Goal: Task Accomplishment & Management: Complete application form

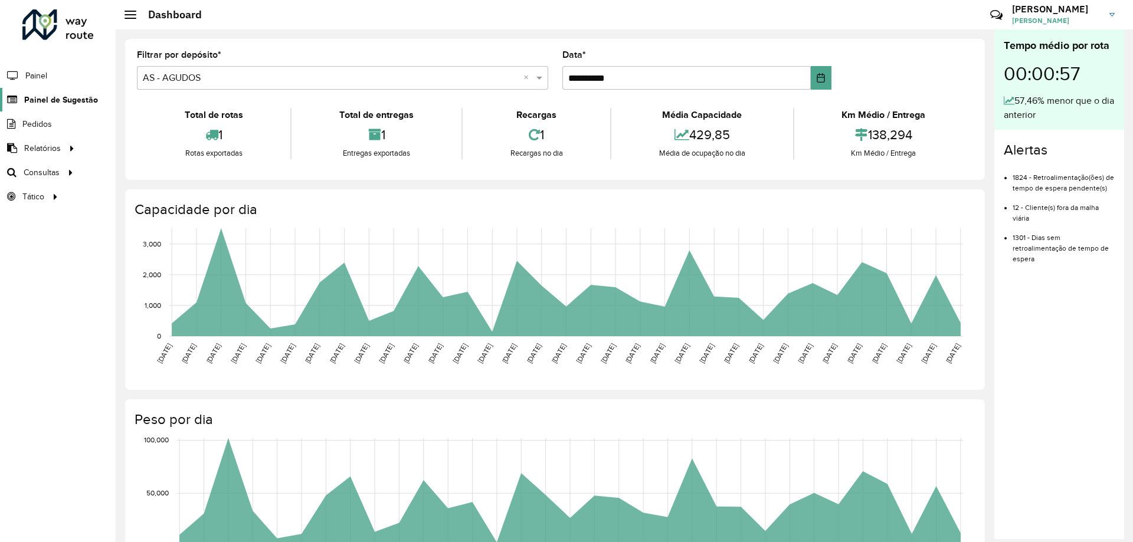
click at [54, 98] on span "Painel de Sugestão" at bounding box center [61, 100] width 74 height 12
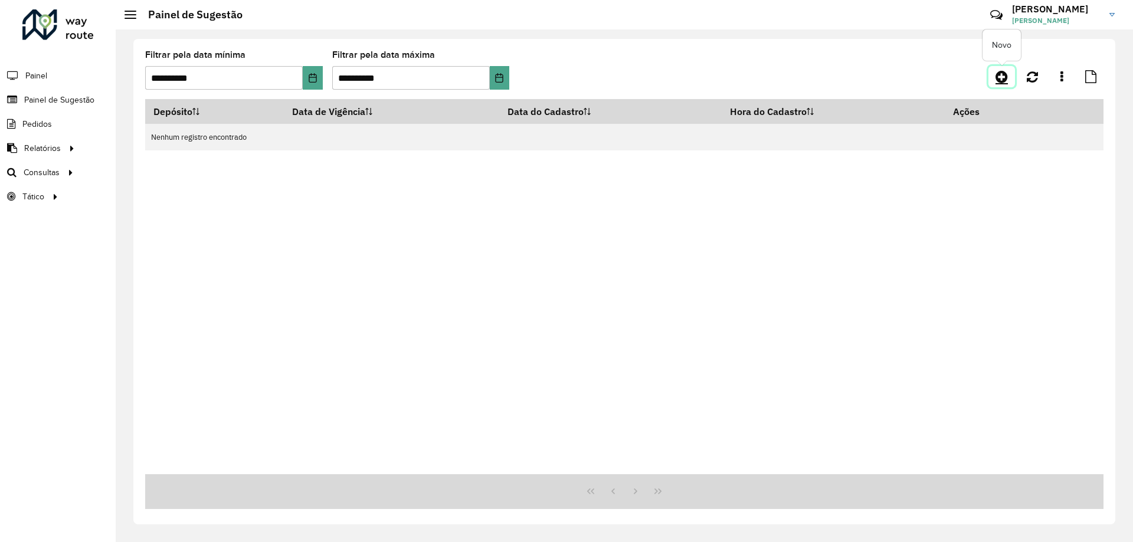
click at [1004, 78] on icon at bounding box center [1001, 77] width 12 height 14
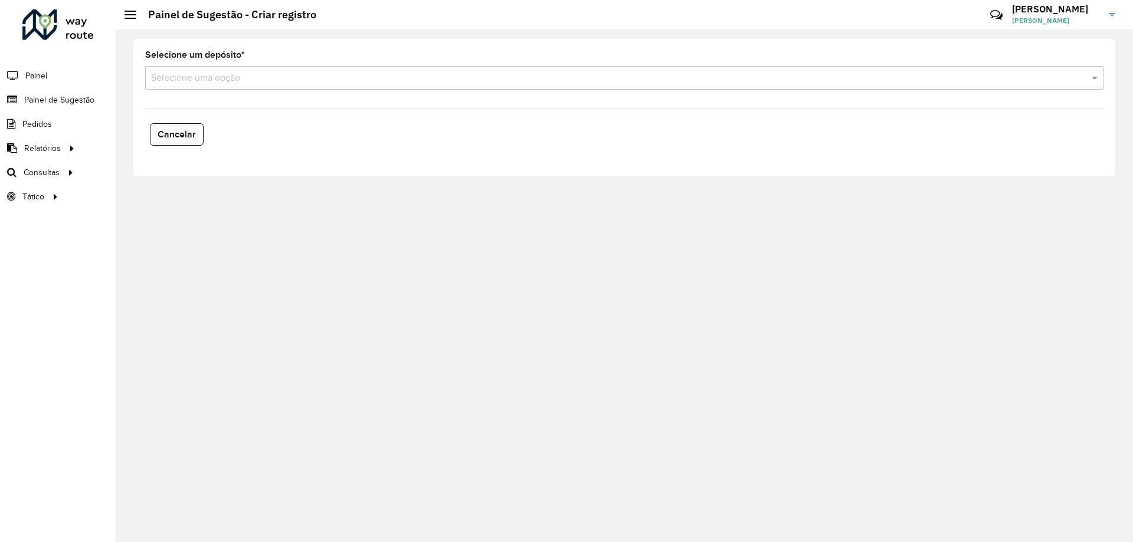
click at [290, 83] on div "Selecione uma opção" at bounding box center [624, 78] width 958 height 24
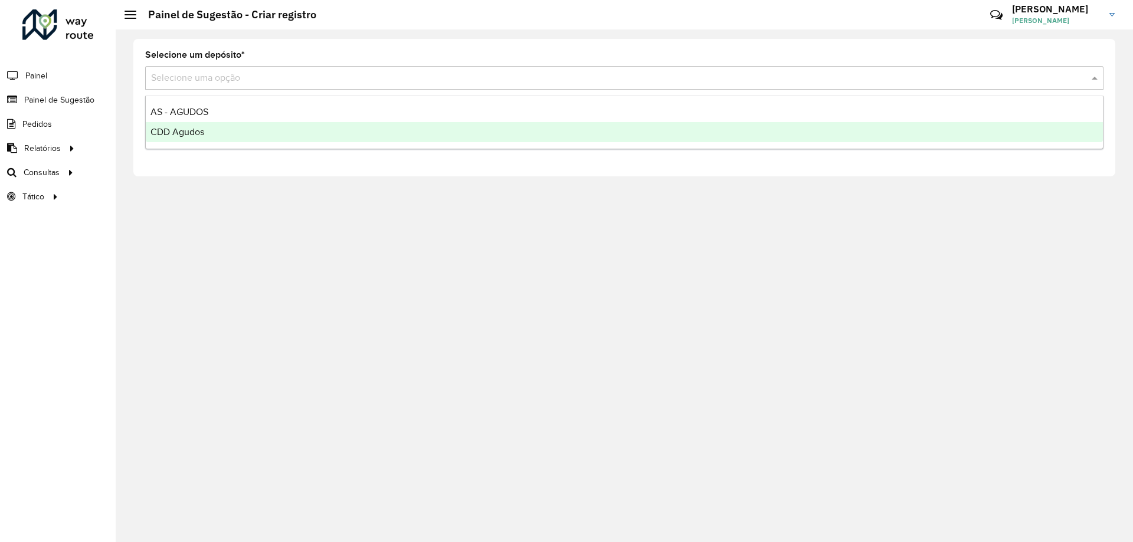
click at [183, 129] on span "CDD Agudos" at bounding box center [177, 132] width 54 height 10
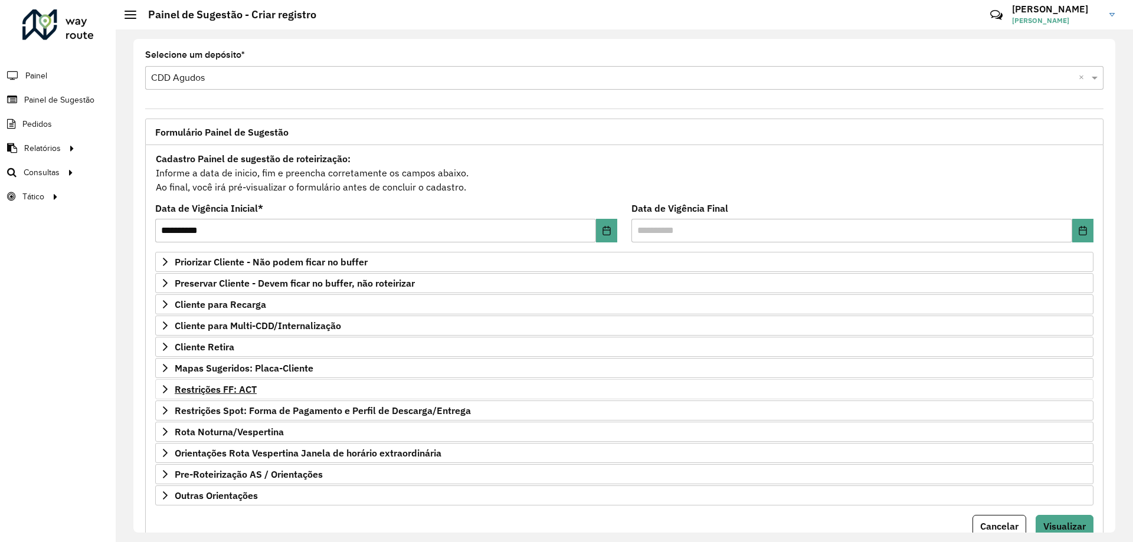
scroll to position [46, 0]
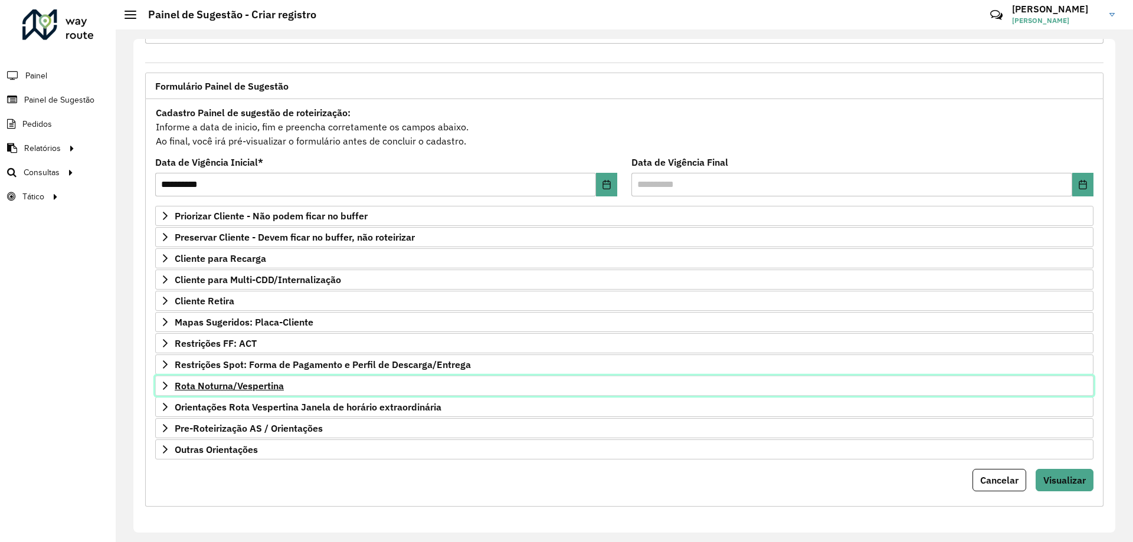
click at [235, 388] on span "Rota Noturna/Vespertina" at bounding box center [229, 385] width 109 height 9
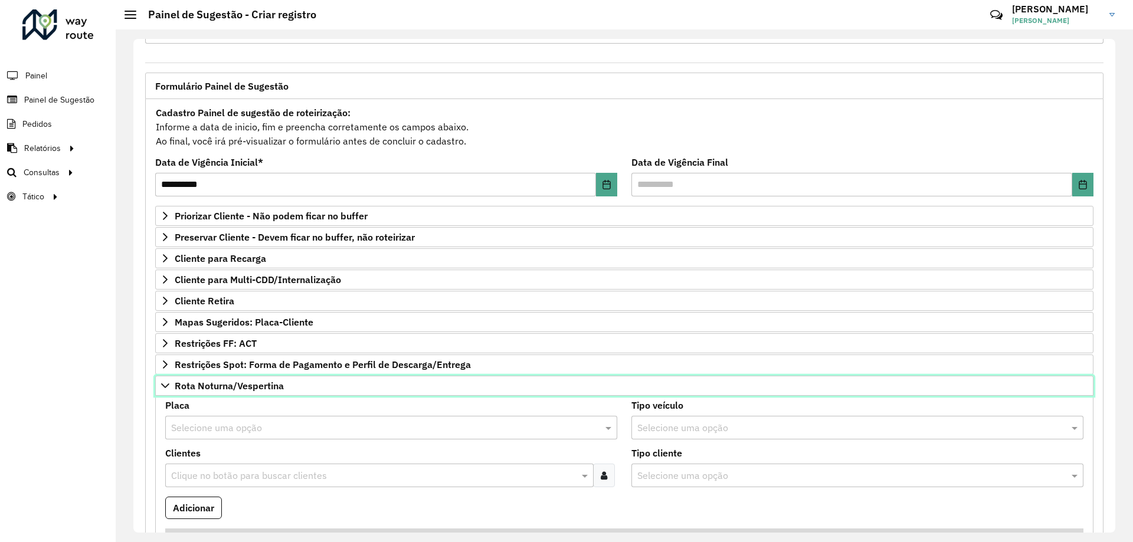
scroll to position [282, 0]
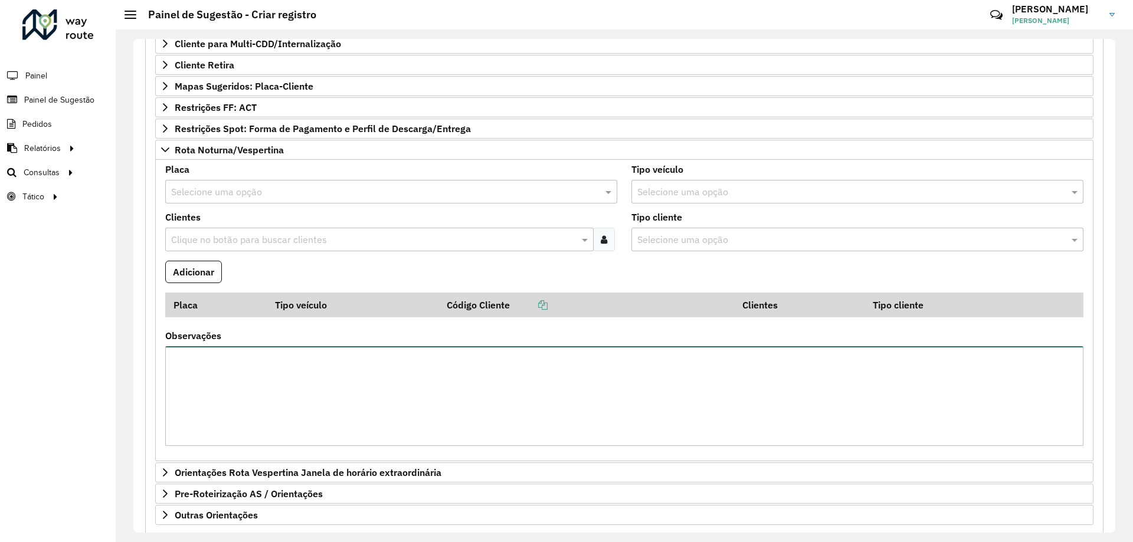
click at [323, 379] on textarea "Observações" at bounding box center [624, 396] width 918 height 100
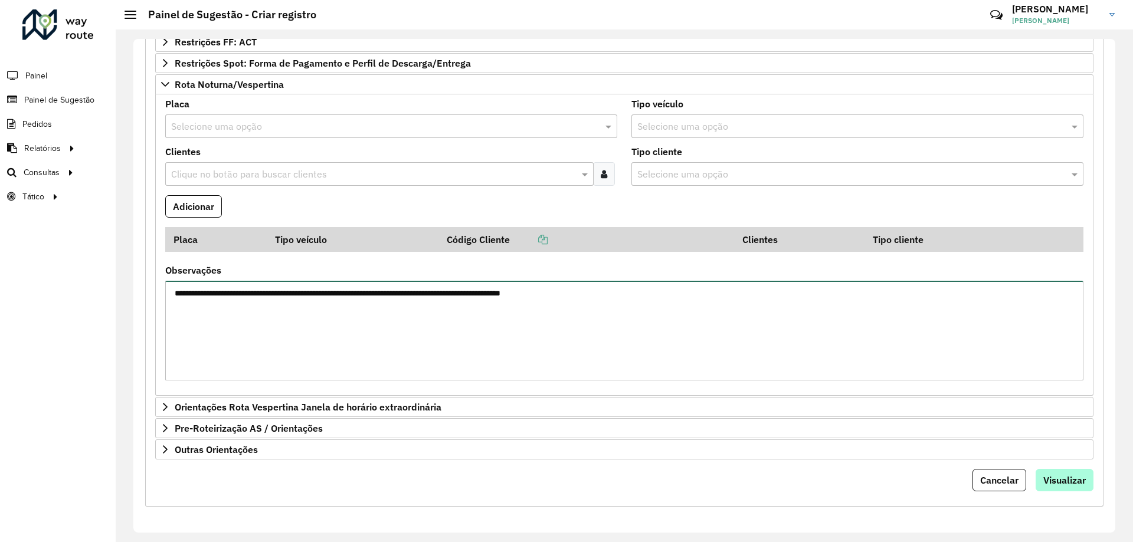
type textarea "**********"
click at [1060, 479] on span "Visualizar" at bounding box center [1064, 480] width 42 height 12
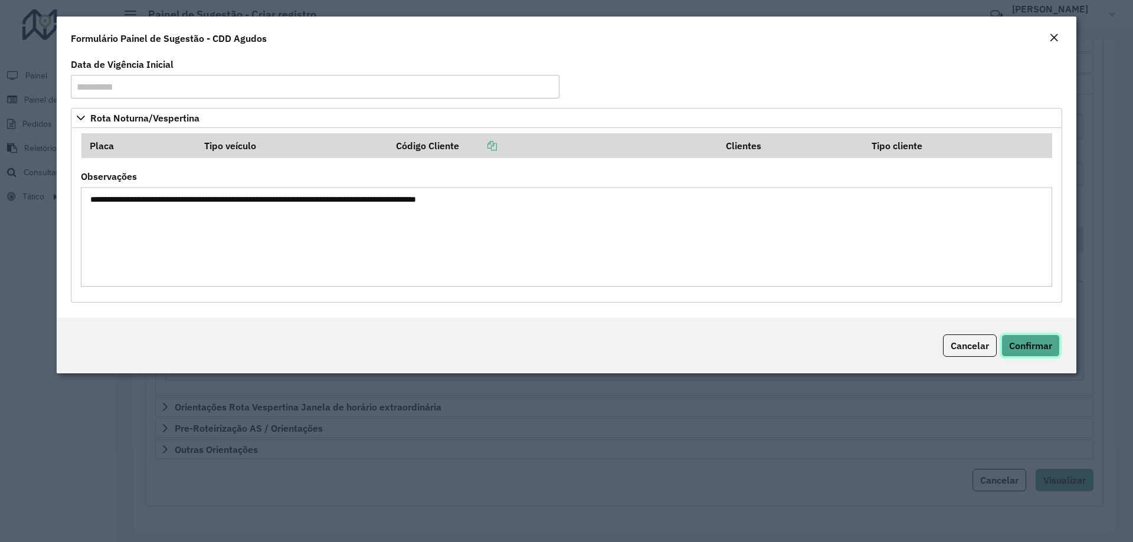
click at [1005, 345] on button "Confirmar" at bounding box center [1030, 346] width 58 height 22
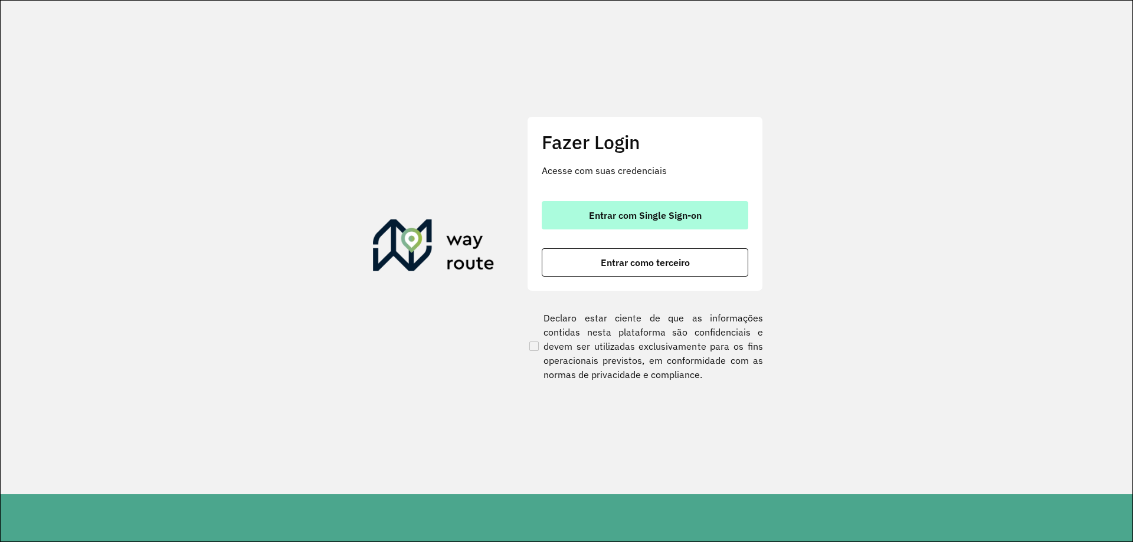
click at [684, 216] on span "Entrar com Single Sign-on" at bounding box center [645, 215] width 113 height 9
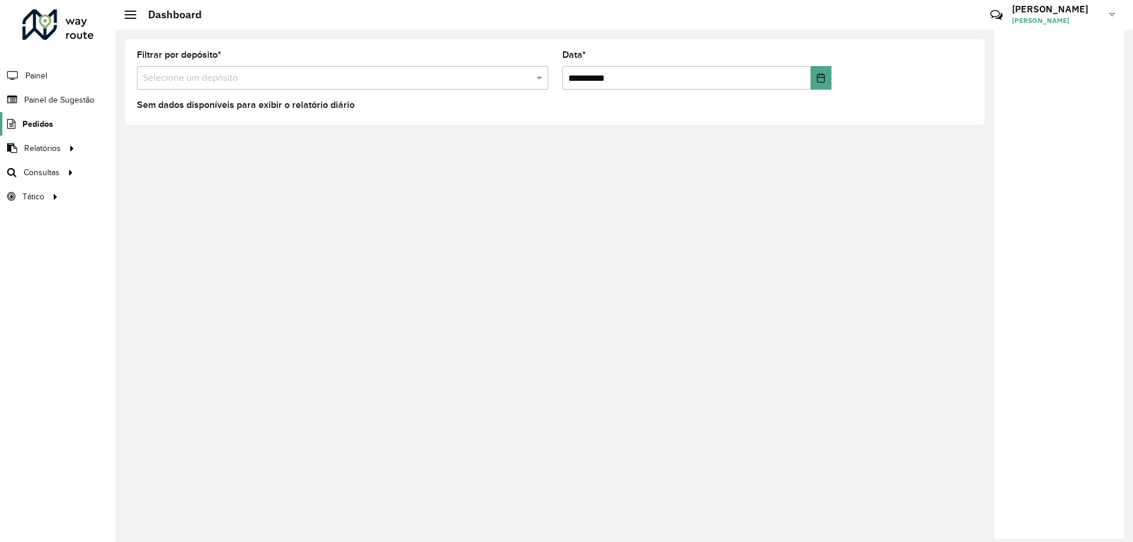
click at [44, 124] on span "Pedidos" at bounding box center [37, 124] width 31 height 12
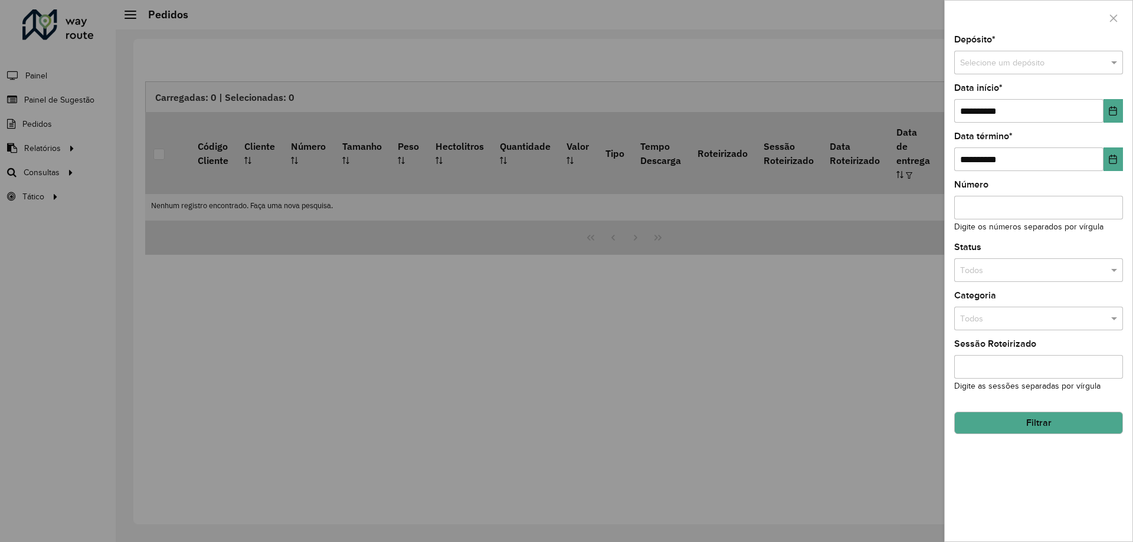
click at [70, 96] on div at bounding box center [566, 271] width 1133 height 542
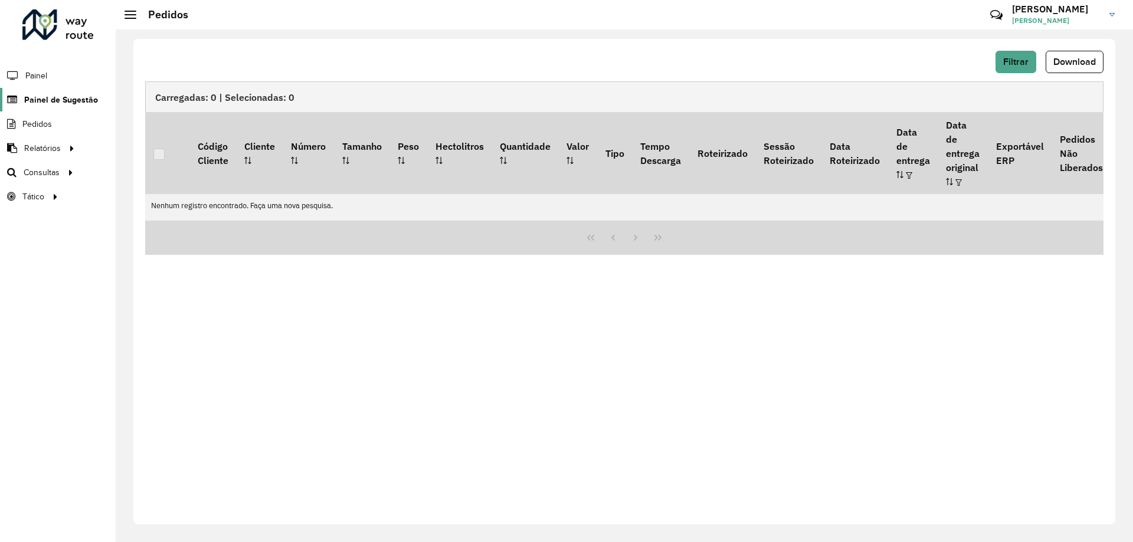
click at [65, 98] on span "Painel de Sugestão" at bounding box center [61, 100] width 74 height 12
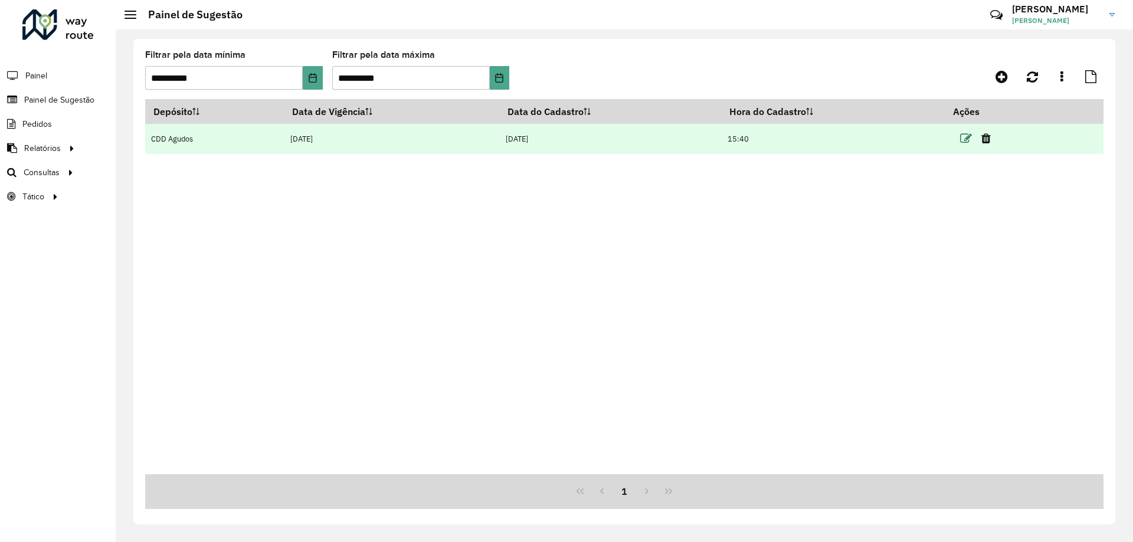
click at [965, 138] on icon at bounding box center [966, 139] width 12 height 12
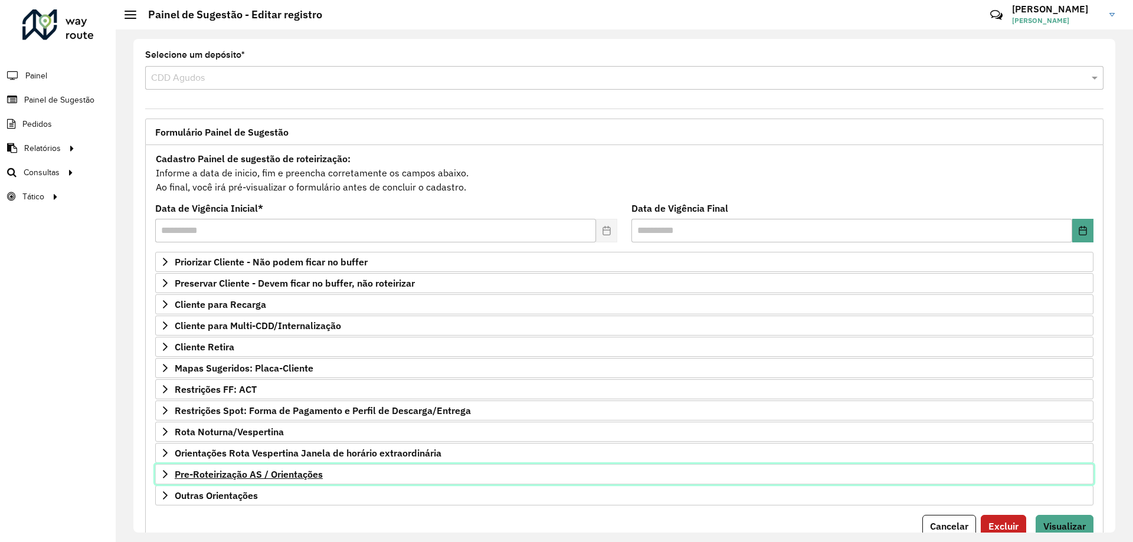
click at [249, 475] on span "Pre-Roteirização AS / Orientações" at bounding box center [249, 474] width 148 height 9
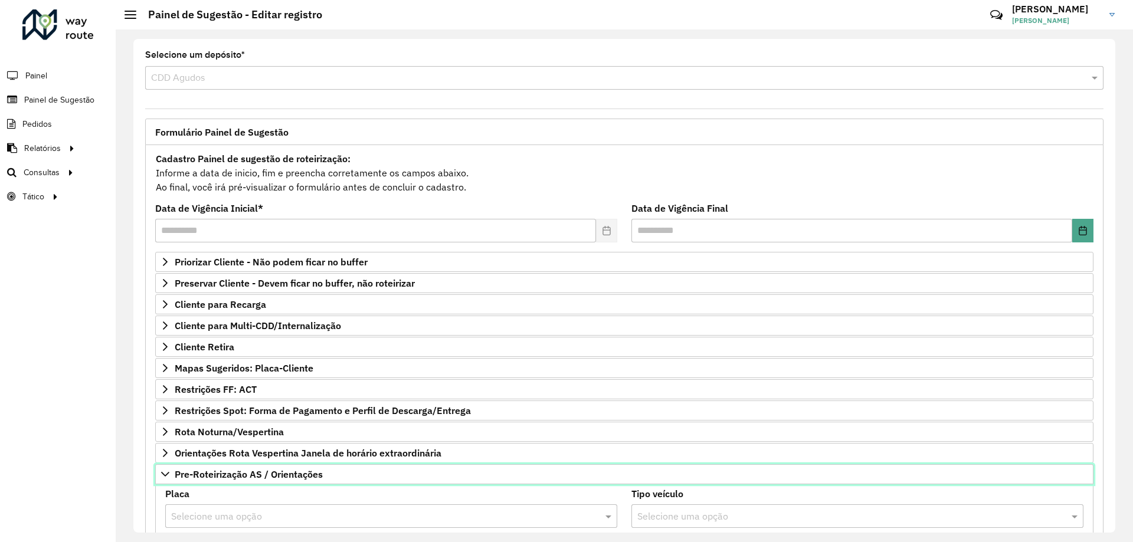
scroll to position [177, 0]
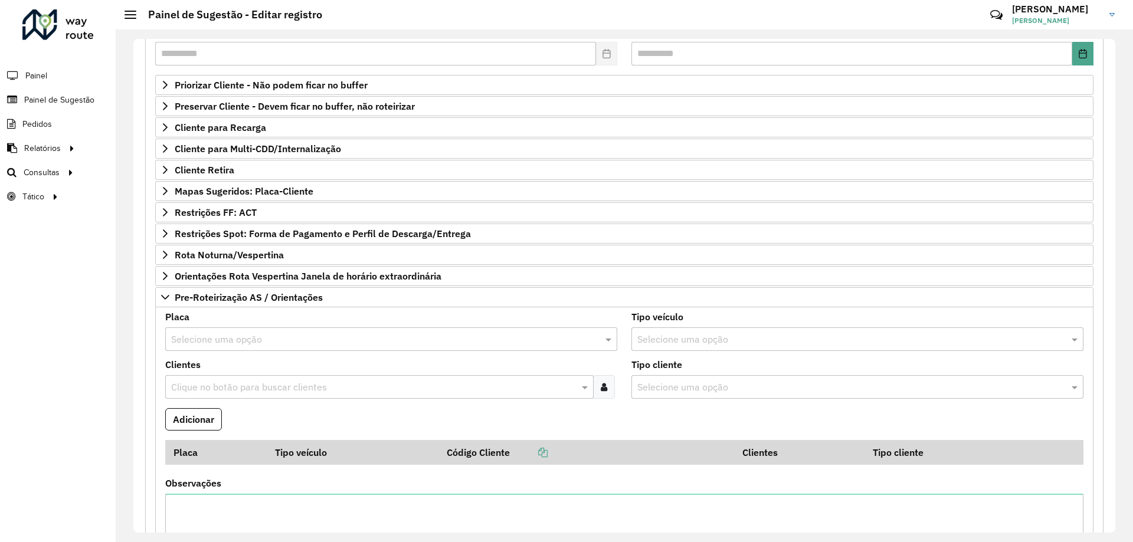
click at [265, 337] on input "text" at bounding box center [379, 340] width 417 height 14
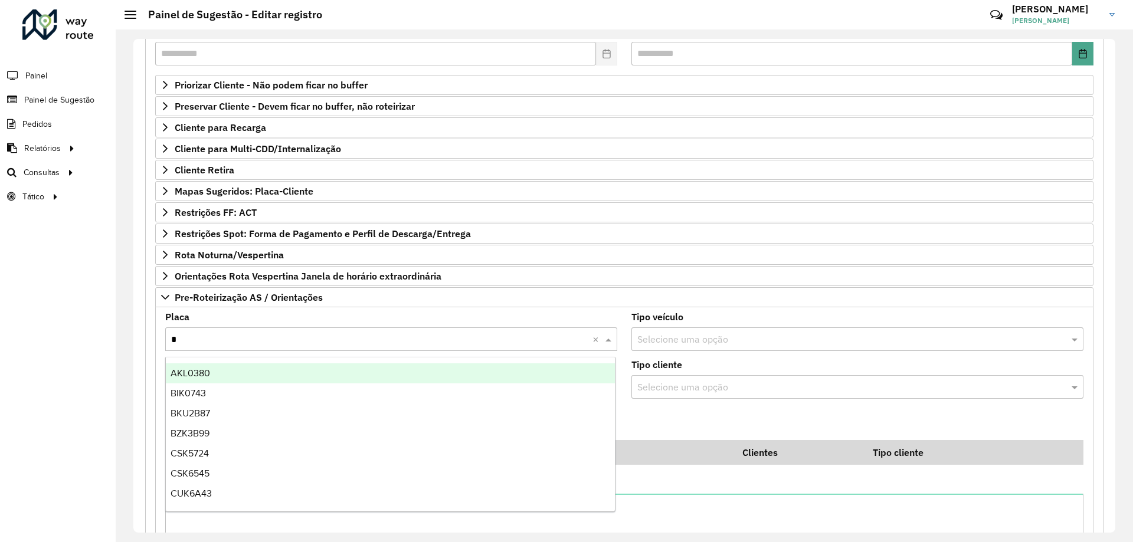
type input "**"
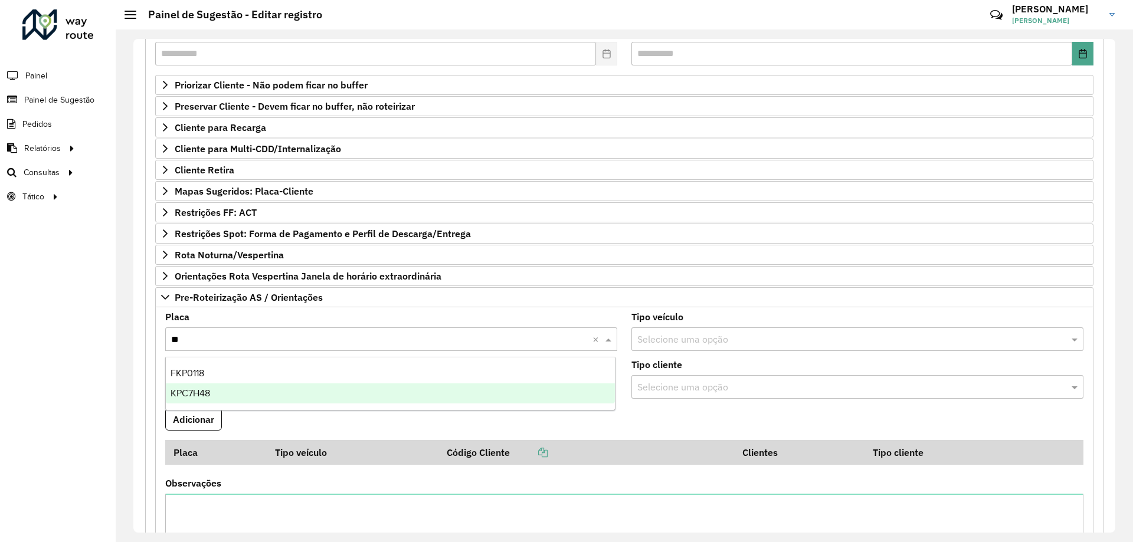
click at [191, 385] on div "KPC7H48" at bounding box center [390, 393] width 449 height 20
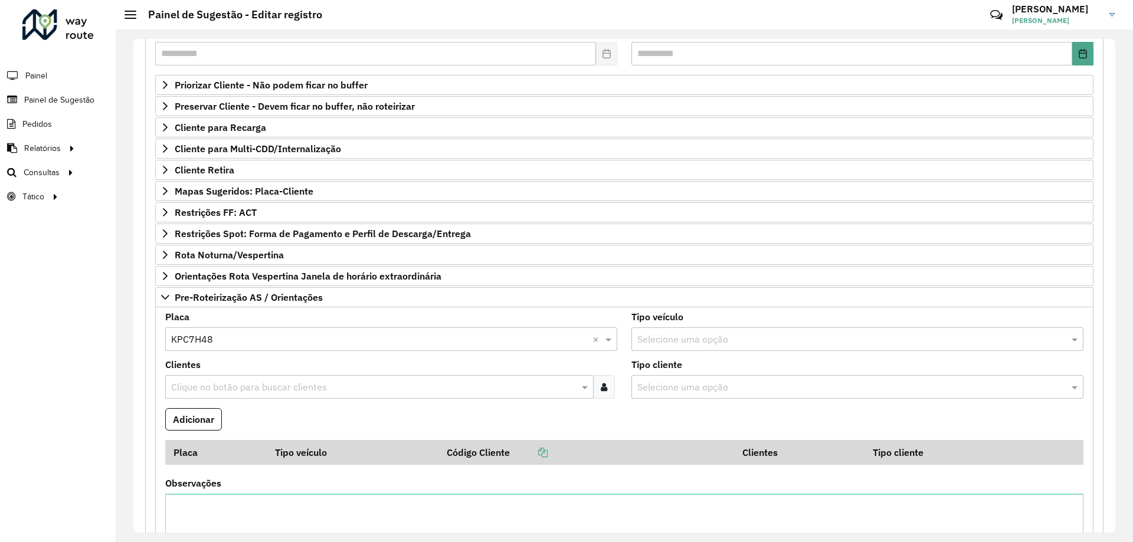
click at [212, 385] on input "text" at bounding box center [373, 388] width 411 height 14
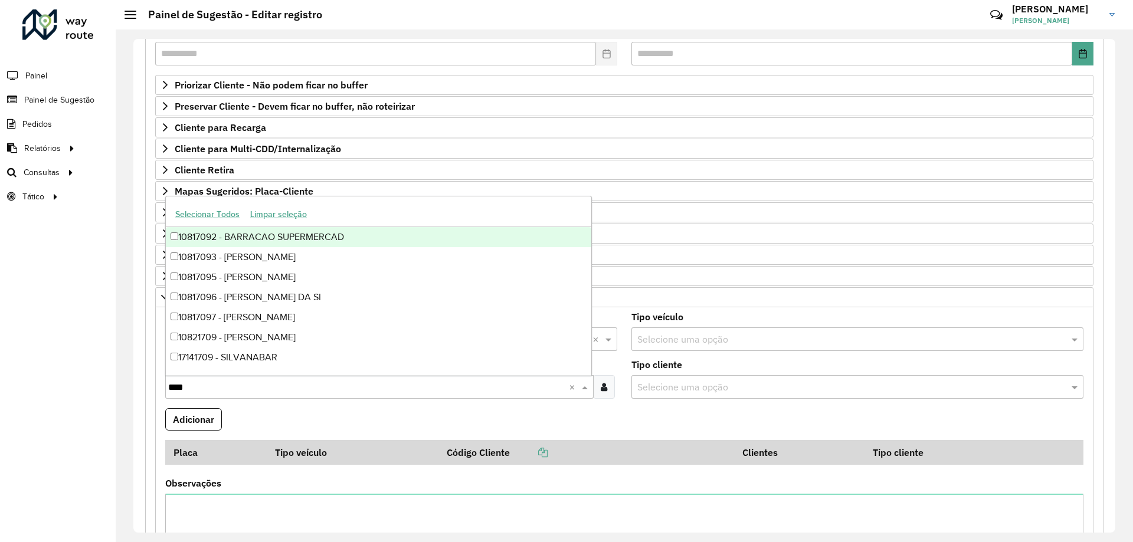
type input "*****"
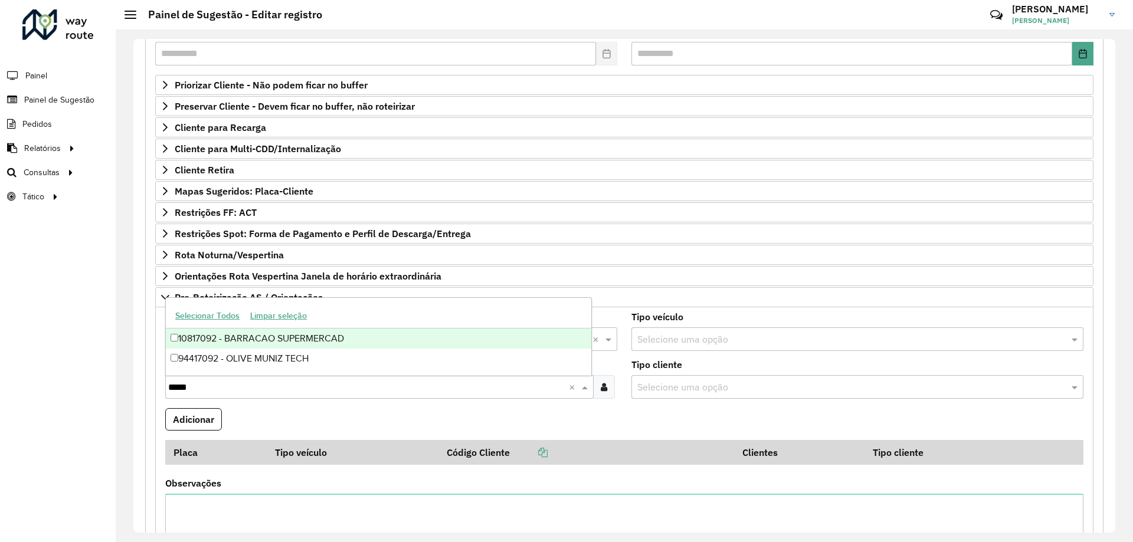
click at [287, 337] on div "10817092 - BARRACAO SUPERMERCAD" at bounding box center [378, 339] width 425 height 20
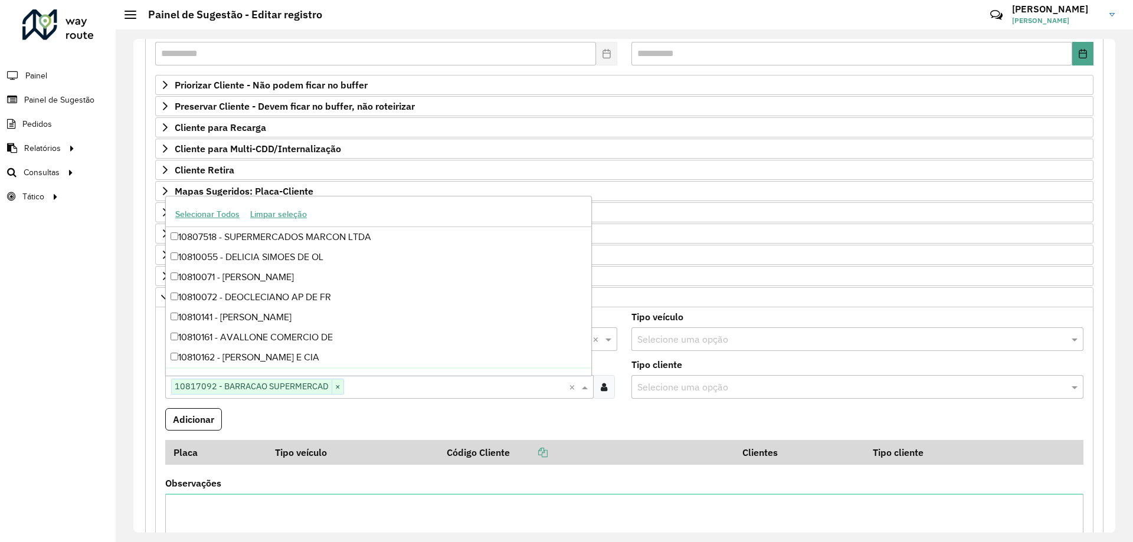
scroll to position [347, 0]
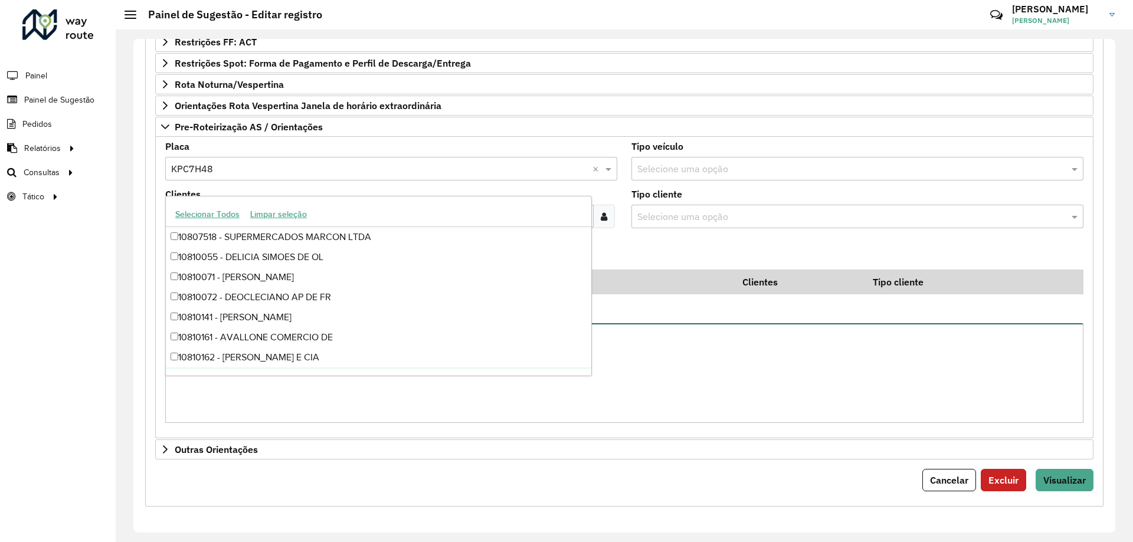
click at [333, 399] on textarea "Observações" at bounding box center [624, 373] width 918 height 100
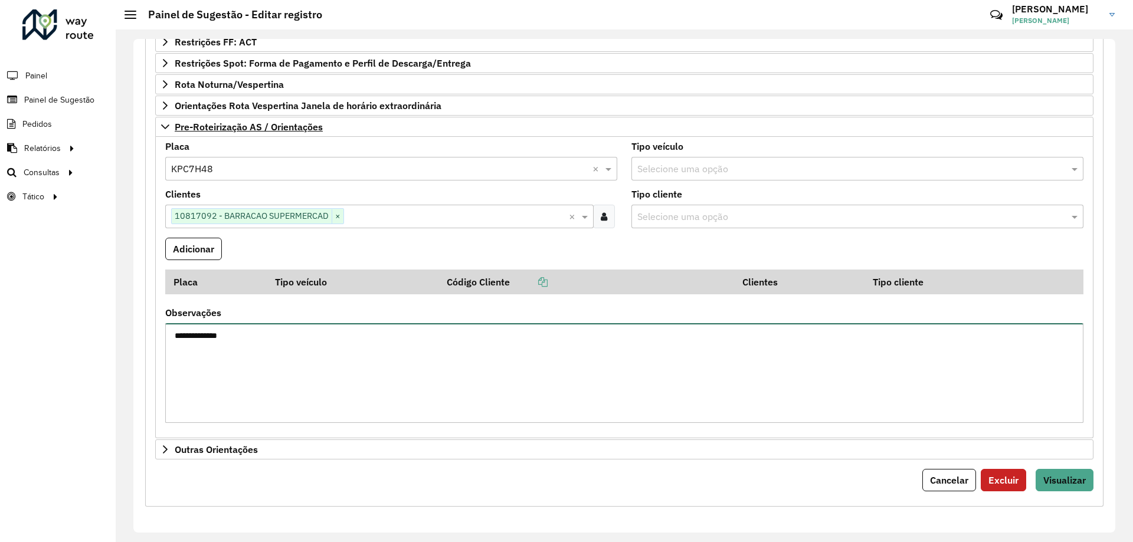
scroll to position [112, 0]
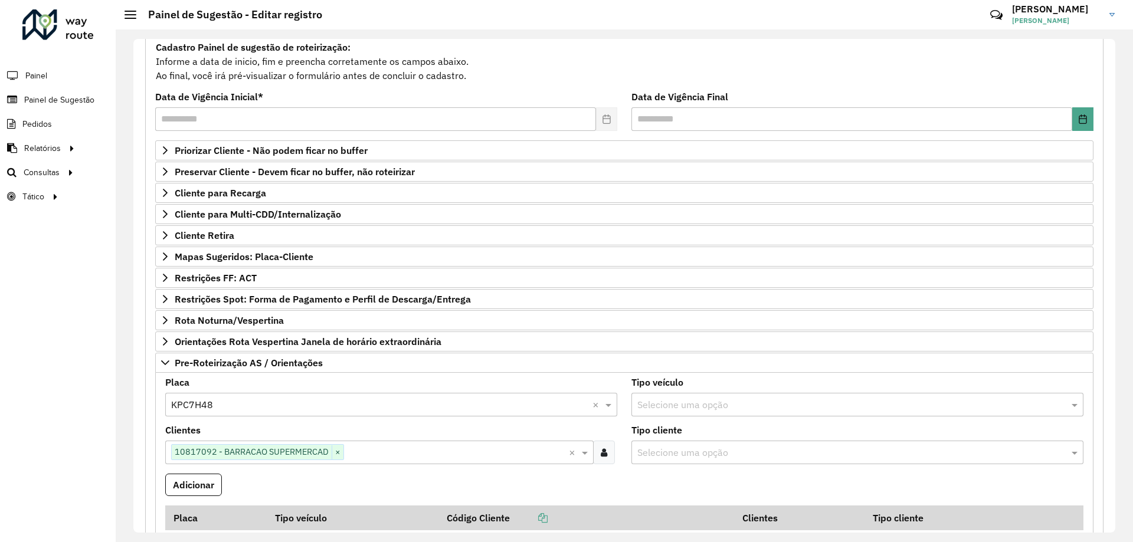
type textarea "**********"
click at [208, 478] on button "Adicionar" at bounding box center [193, 485] width 57 height 22
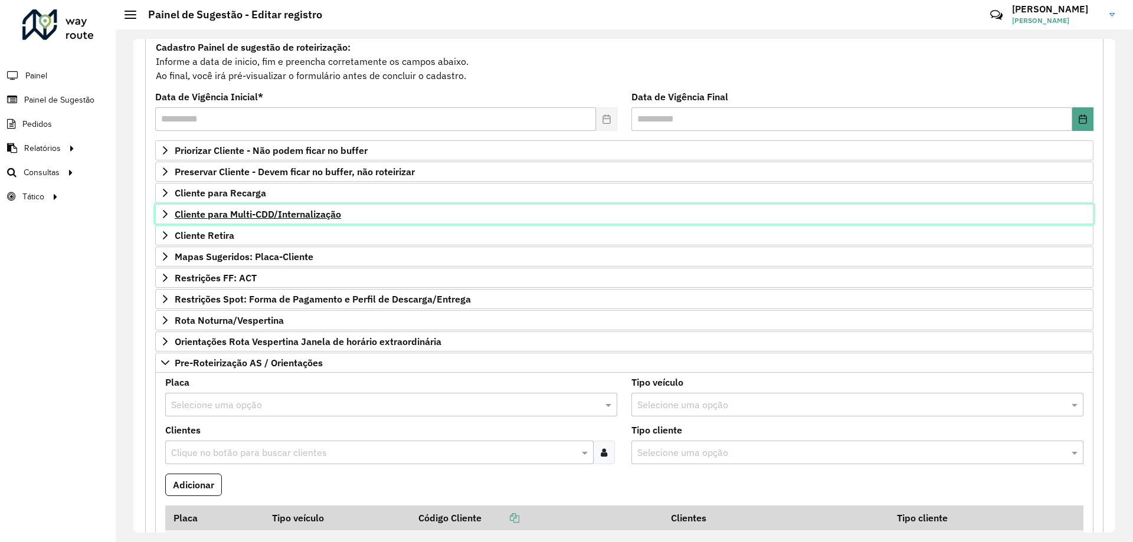
click at [311, 223] on link "Cliente para Multi-CDD/Internalização" at bounding box center [624, 214] width 938 height 20
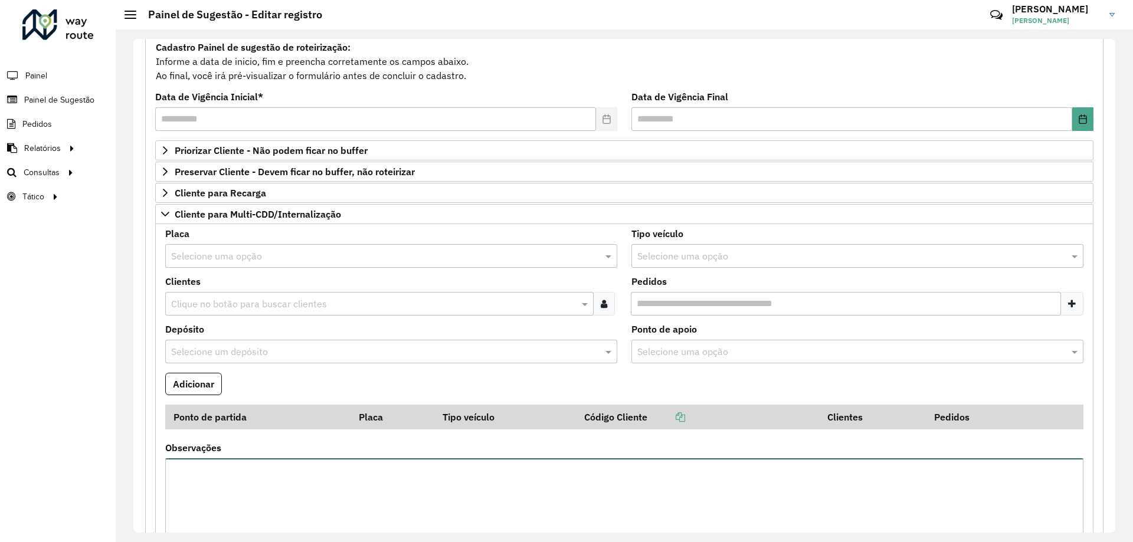
click at [257, 477] on textarea "Observações" at bounding box center [624, 508] width 918 height 100
paste textarea "*******"
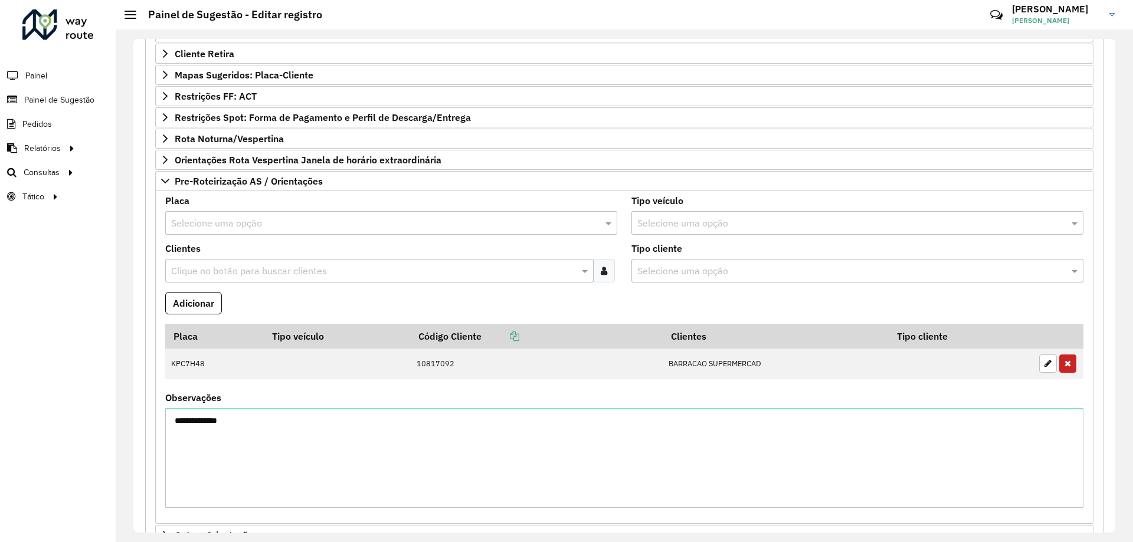
scroll to position [728, 0]
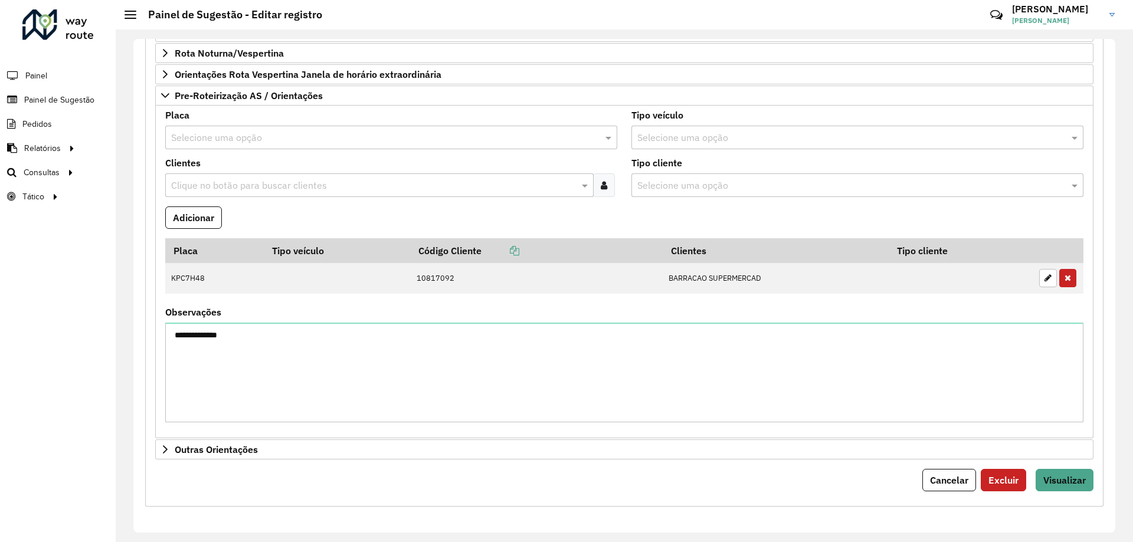
type textarea "**********"
click at [1058, 478] on span "Visualizar" at bounding box center [1064, 480] width 42 height 12
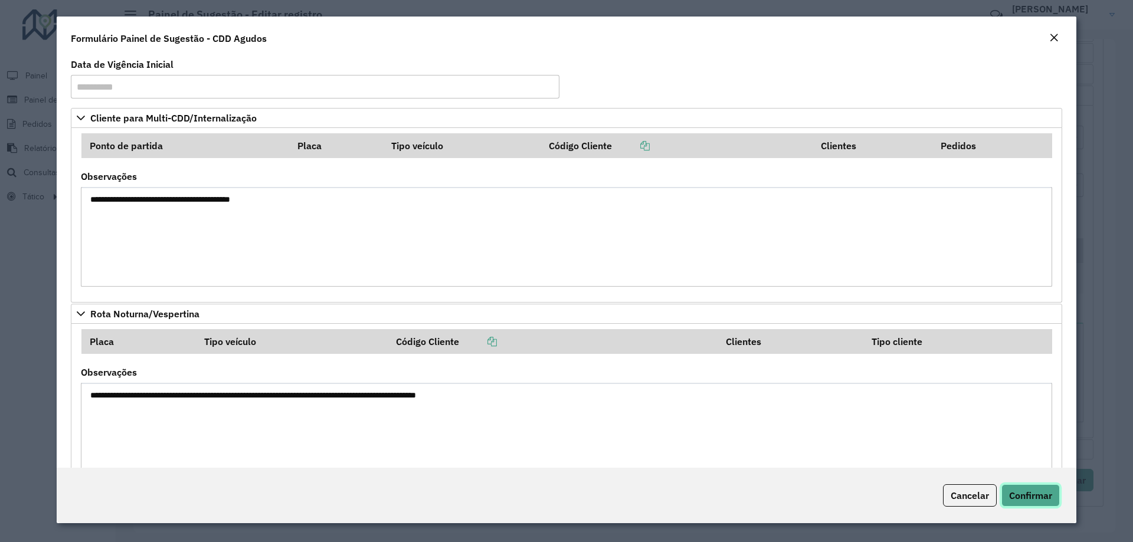
click at [1025, 490] on span "Confirmar" at bounding box center [1030, 496] width 43 height 12
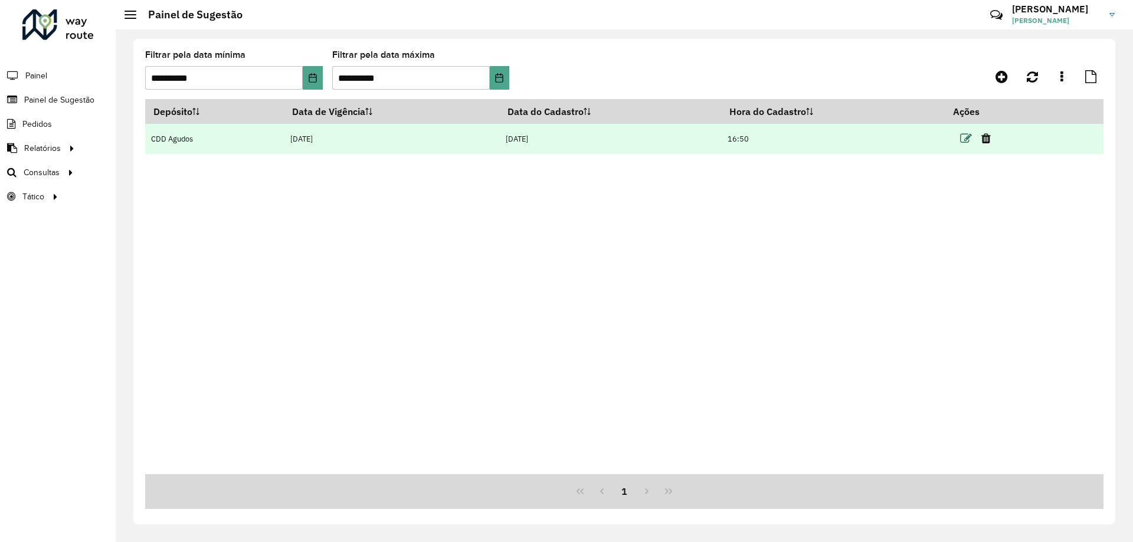
click at [967, 137] on icon at bounding box center [966, 139] width 12 height 12
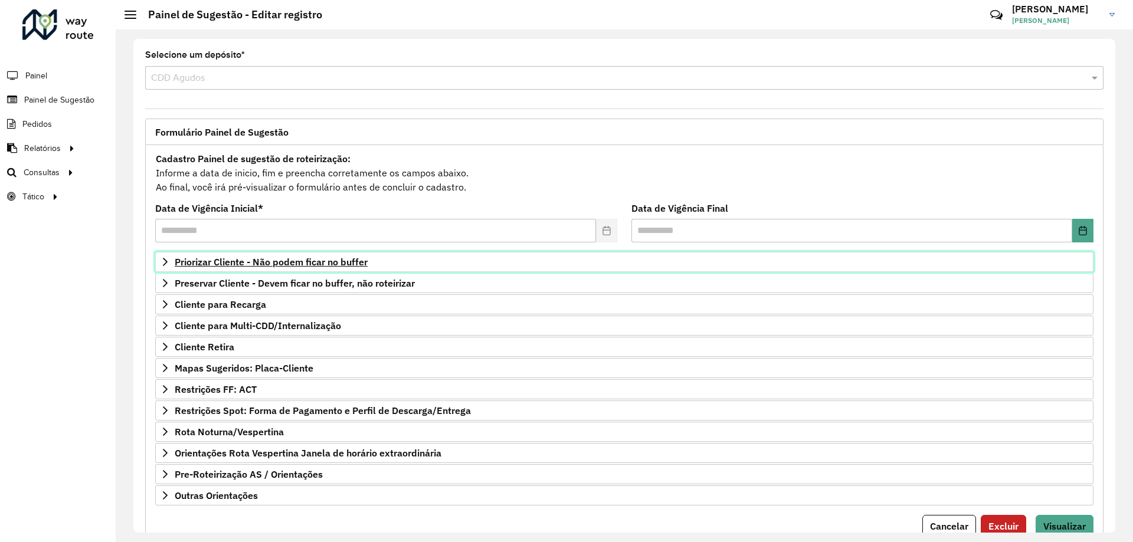
click at [294, 261] on span "Priorizar Cliente - Não podem ficar no buffer" at bounding box center [271, 261] width 193 height 9
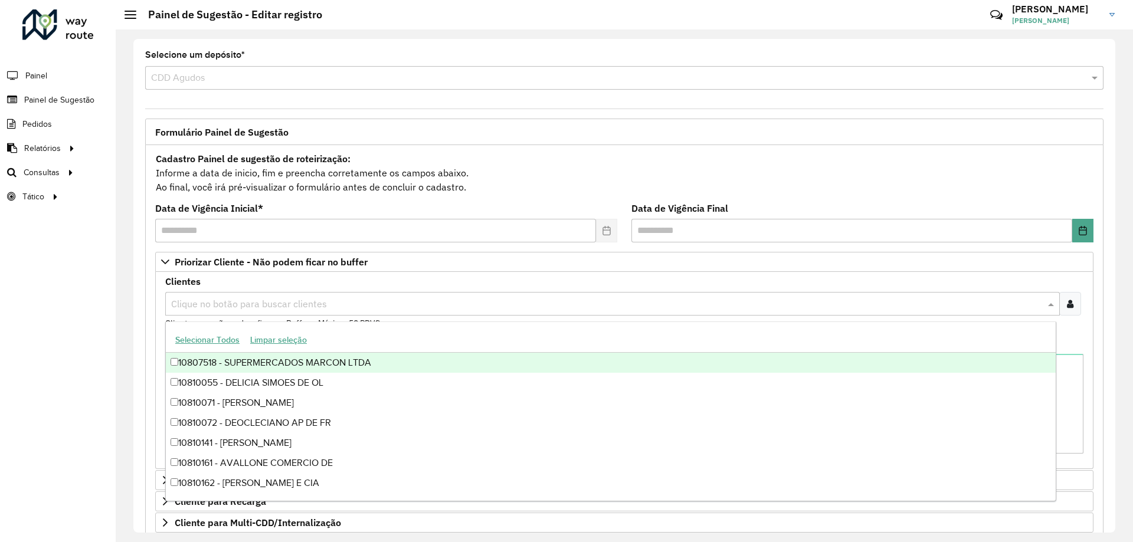
click at [232, 305] on input "text" at bounding box center [606, 304] width 877 height 14
type input "*****"
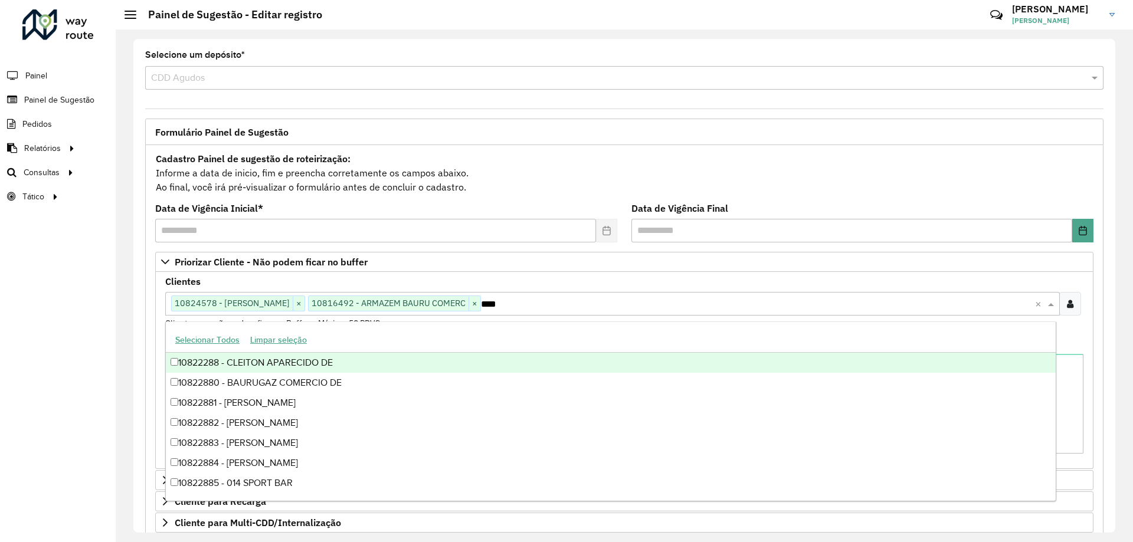
type input "*****"
drag, startPoint x: 106, startPoint y: 317, endPoint x: 106, endPoint y: 337, distance: 20.7
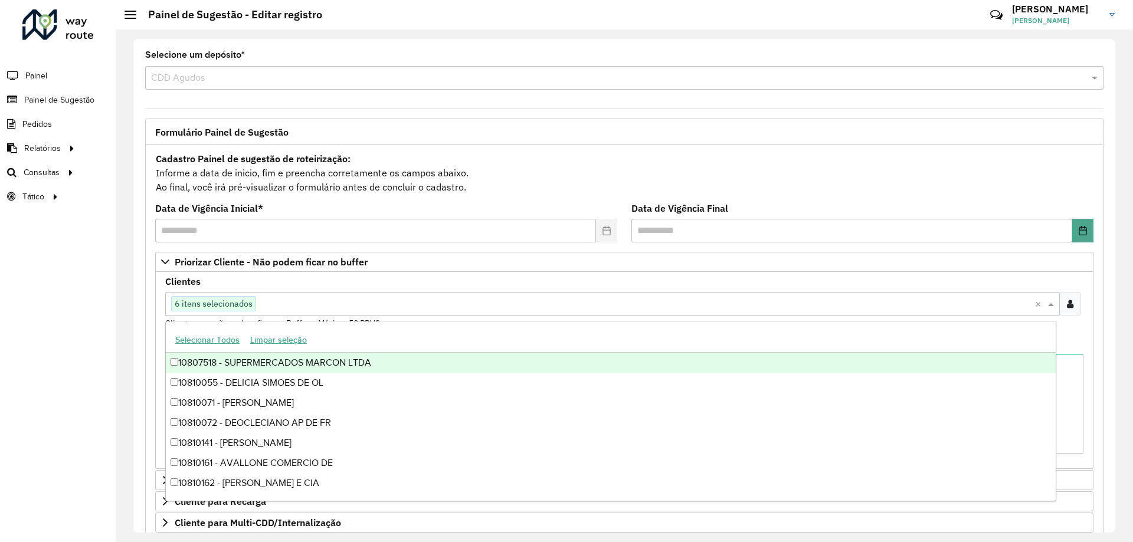
click at [101, 323] on div "Roteirizador AmbevTech Painel Painel de Sugestão Pedidos Relatórios Clientes Cl…" at bounding box center [58, 271] width 116 height 542
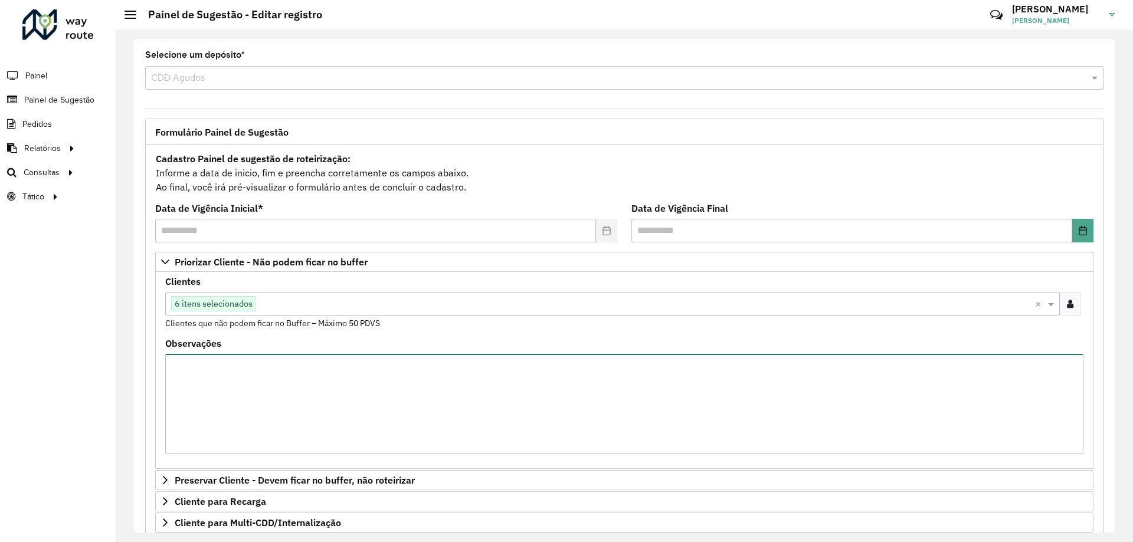
click at [225, 364] on textarea "Observações" at bounding box center [624, 404] width 918 height 100
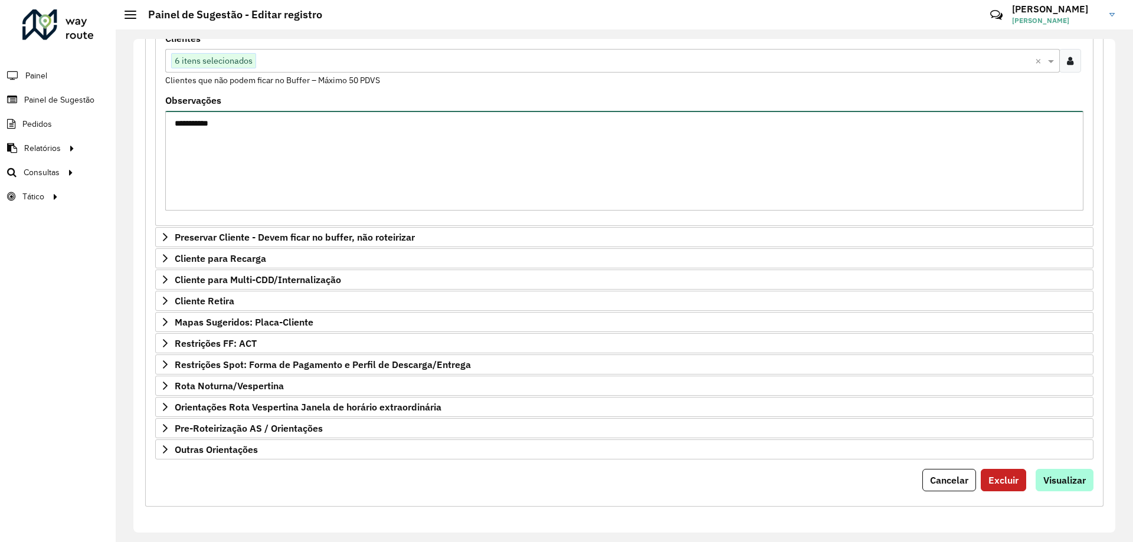
type textarea "**********"
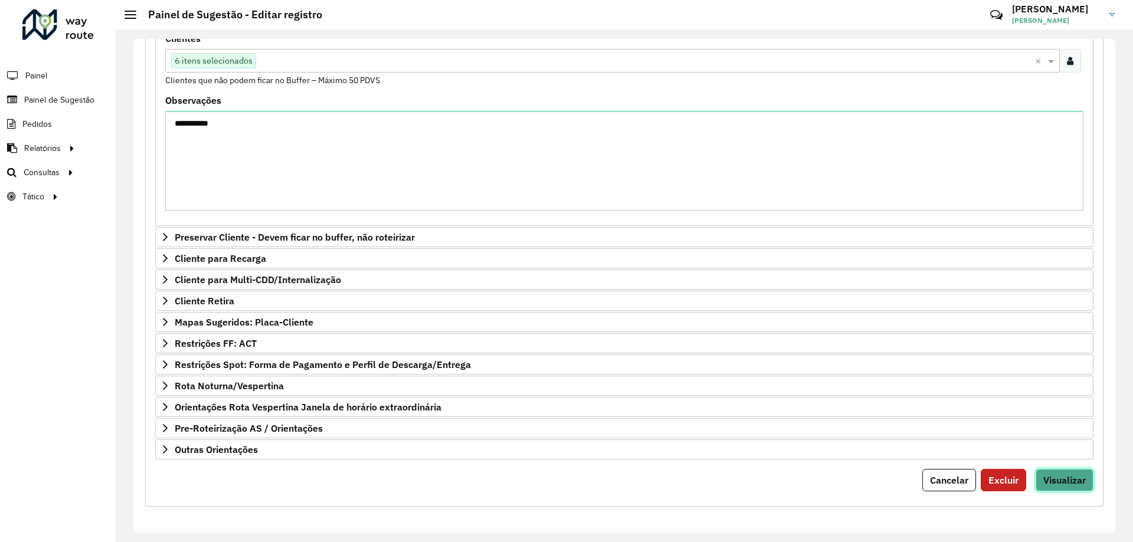
click at [1054, 483] on span "Visualizar" at bounding box center [1064, 480] width 42 height 12
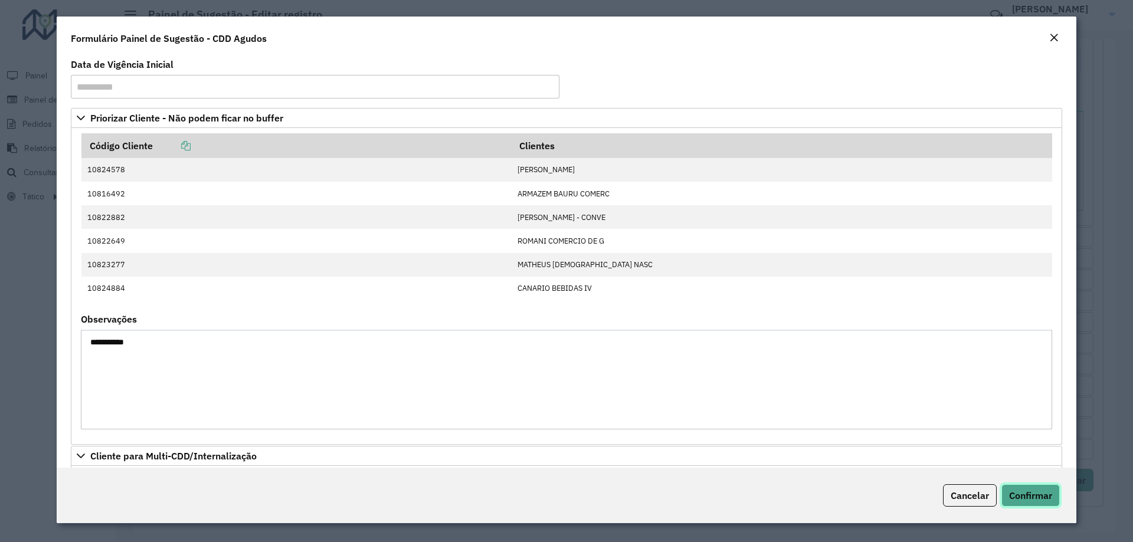
click at [1029, 492] on span "Confirmar" at bounding box center [1030, 496] width 43 height 12
